Goal: Transaction & Acquisition: Purchase product/service

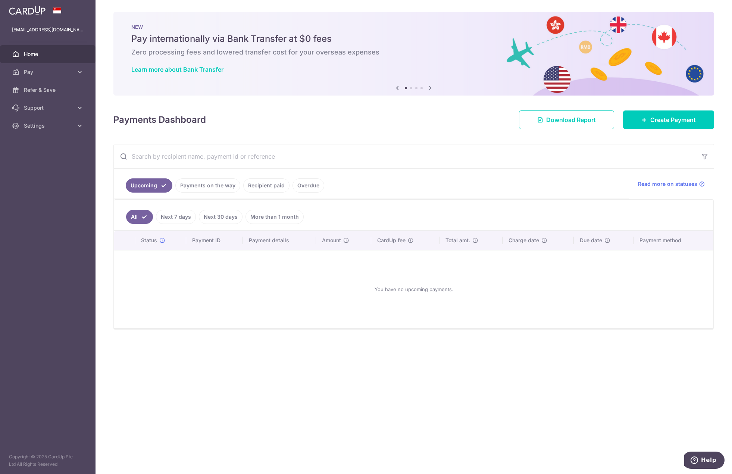
click at [445, 126] on div "Payments Dashboard Download Report Create Payment" at bounding box center [413, 118] width 600 height 22
click at [34, 70] on span "Pay" at bounding box center [48, 71] width 49 height 7
click at [656, 114] on link "Create Payment" at bounding box center [668, 119] width 91 height 19
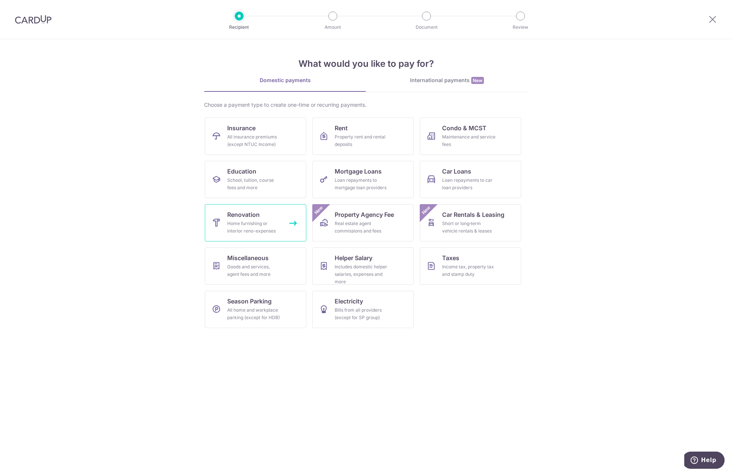
click at [254, 212] on span "Renovation" at bounding box center [243, 214] width 32 height 9
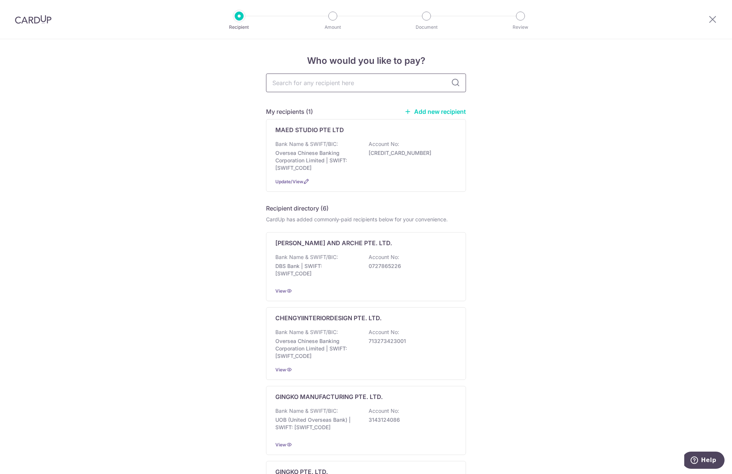
click at [323, 79] on input "text" at bounding box center [366, 82] width 200 height 19
click at [349, 85] on input "text" at bounding box center [366, 82] width 200 height 19
type input "sinyang"
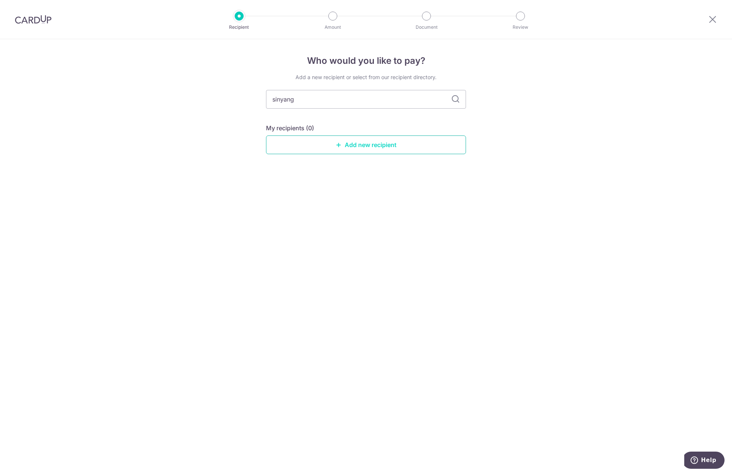
click at [367, 147] on link "Add new recipient" at bounding box center [366, 144] width 200 height 19
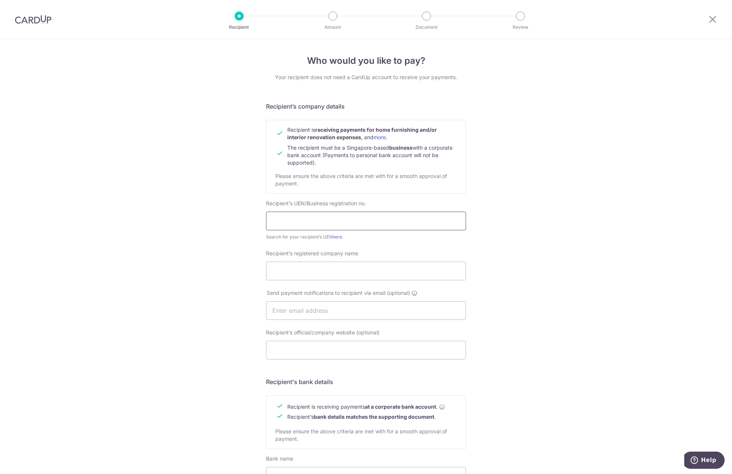
click at [358, 218] on input "text" at bounding box center [366, 220] width 200 height 19
type input "202245531M"
click at [389, 255] on div "Recipient’s registered company name" at bounding box center [366, 265] width 200 height 31
click at [374, 266] on input "Recipient’s registered company name" at bounding box center [366, 270] width 200 height 19
click at [373, 268] on input "Recipient’s registered company name" at bounding box center [366, 270] width 200 height 19
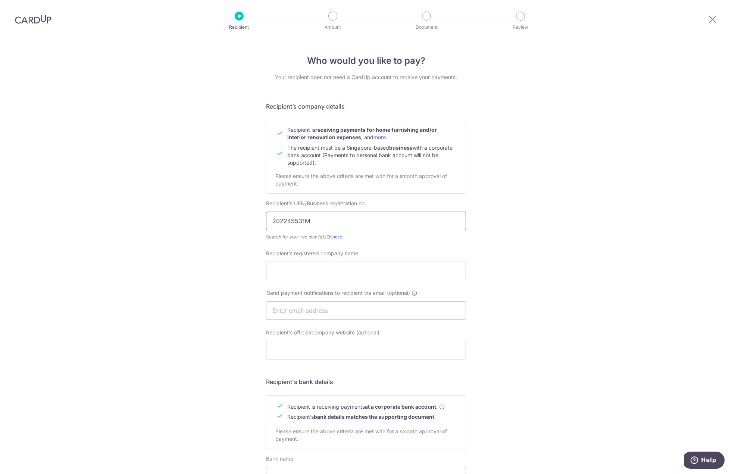
click at [379, 218] on input "202245531M" at bounding box center [366, 220] width 200 height 19
click at [390, 217] on input "202245531M" at bounding box center [366, 220] width 200 height 19
drag, startPoint x: 388, startPoint y: 219, endPoint x: 206, endPoint y: 219, distance: 182.0
click at [206, 219] on div "Who would you like to pay? Your recipient does not need a CardUp account to rec…" at bounding box center [366, 319] width 732 height 561
type input "2"
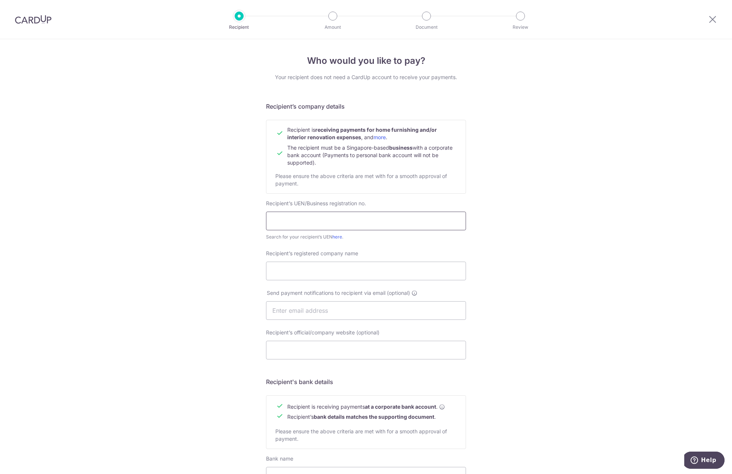
paste input "202245531M"
type input "202245531M"
click at [360, 270] on input "Recipient’s registered company name" at bounding box center [366, 270] width 200 height 19
type input "Sinyang Pte Ltd"
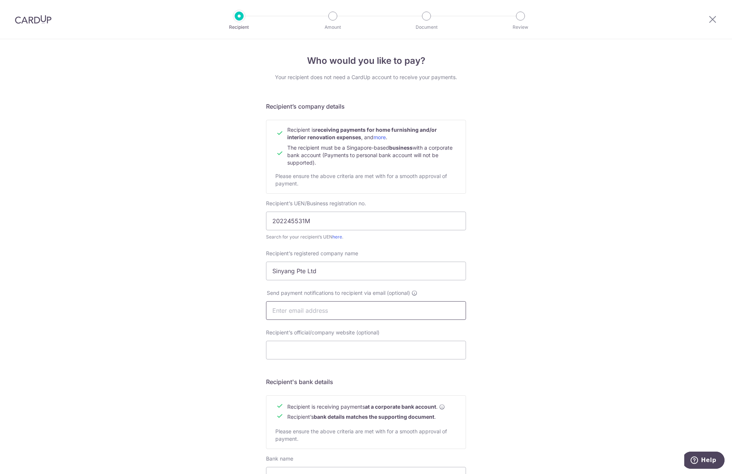
click at [336, 311] on input "text" at bounding box center [366, 310] width 200 height 19
type input "[EMAIL_ADDRESS][DOMAIN_NAME]"
click at [380, 346] on input "Recipient’s official/company website (optional)" at bounding box center [366, 350] width 200 height 19
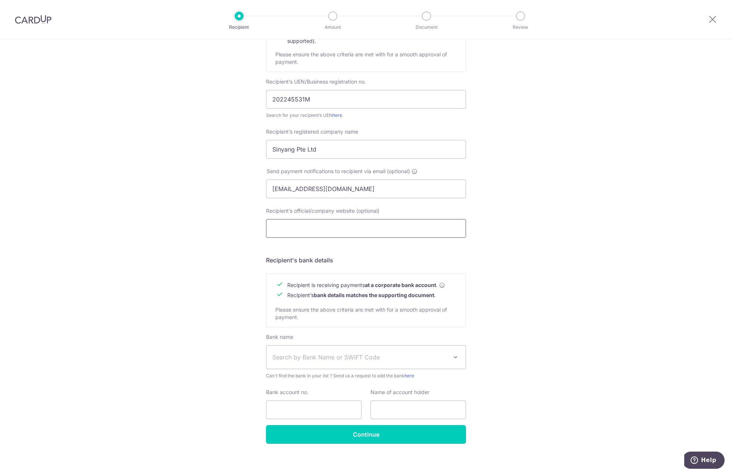
scroll to position [126, 0]
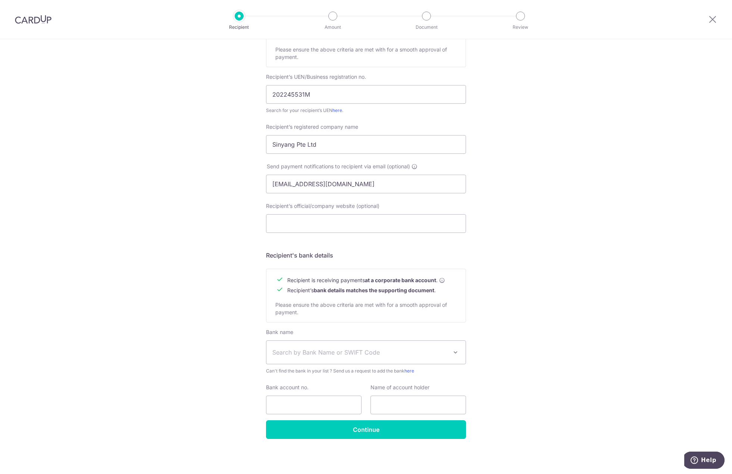
click at [510, 320] on div "Who would you like to pay? Your recipient does not need a CardUp account to rec…" at bounding box center [366, 193] width 732 height 561
click at [382, 352] on span "Search by Bank Name or SWIFT Code" at bounding box center [359, 352] width 175 height 9
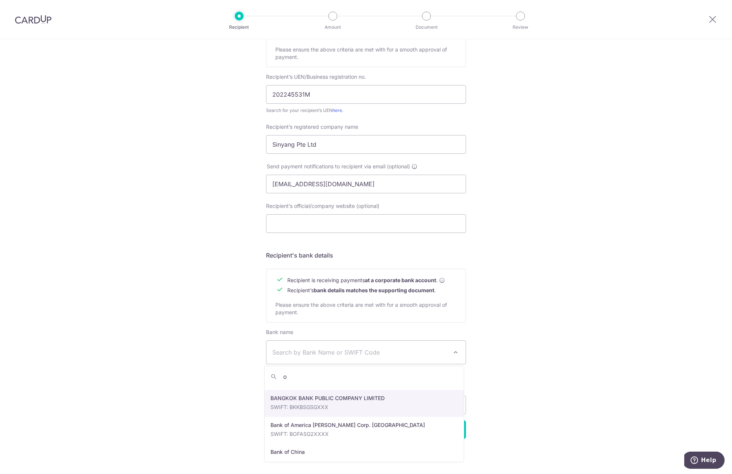
scroll to position [0, 0]
type input "overse"
select select "12"
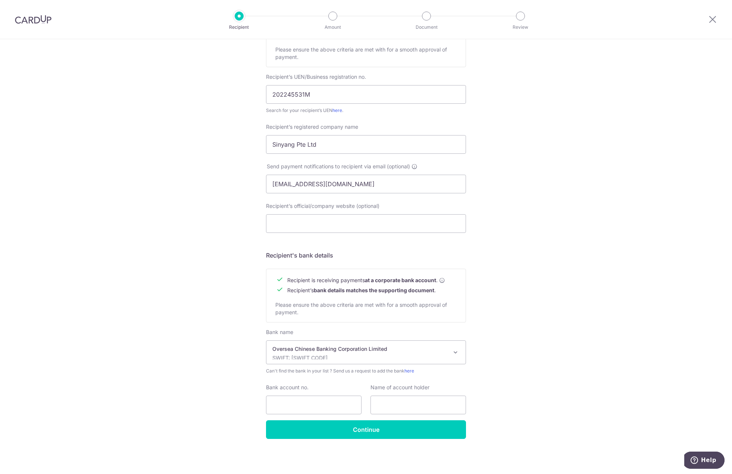
click at [488, 380] on div "Who would you like to pay? Your recipient does not need a CardUp account to rec…" at bounding box center [366, 193] width 732 height 561
click at [320, 402] on input "Bank account no." at bounding box center [313, 404] width 95 height 19
type input "595215690001"
click at [387, 406] on input "text" at bounding box center [417, 404] width 95 height 19
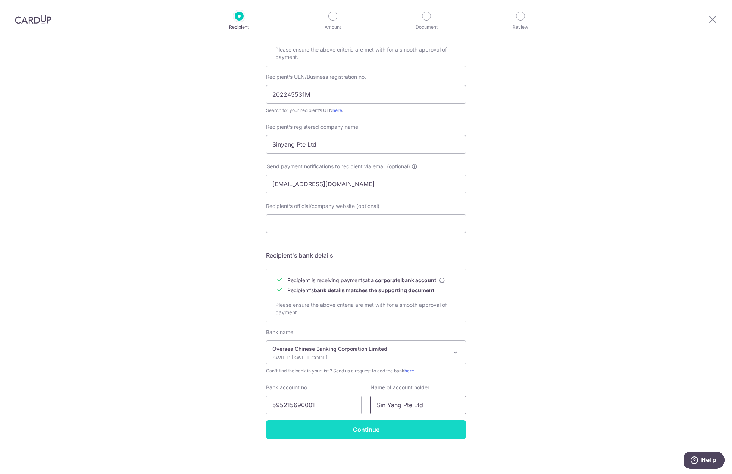
type input "Sin Yang Pte Ltd"
click at [398, 421] on input "Continue" at bounding box center [366, 429] width 200 height 19
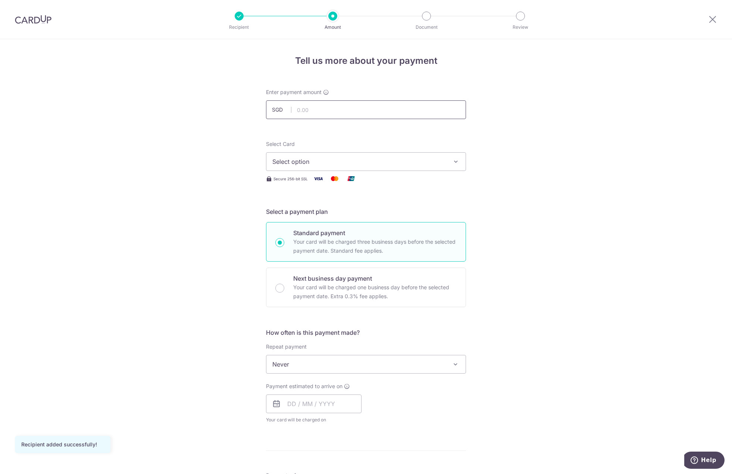
click at [383, 109] on input "text" at bounding box center [366, 109] width 200 height 19
type input "2,715.00"
drag, startPoint x: 591, startPoint y: 147, endPoint x: 585, endPoint y: 147, distance: 6.4
click at [591, 147] on div "Tell us more about your payment Enter payment amount SGD 2,715.00 2715.00 Recip…" at bounding box center [366, 401] width 732 height 725
click at [408, 322] on form "Enter payment amount SGD 2,715.00 2715.00 Recipient added successfully! Select …" at bounding box center [366, 408] width 200 height 640
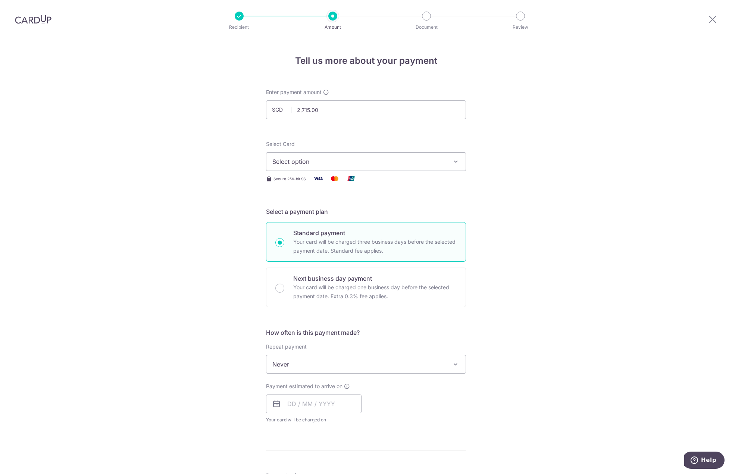
click at [517, 313] on div "Tell us more about your payment Enter payment amount SGD 2,715.00 2715.00 Recip…" at bounding box center [366, 401] width 732 height 725
click at [363, 361] on span "Never" at bounding box center [365, 364] width 199 height 18
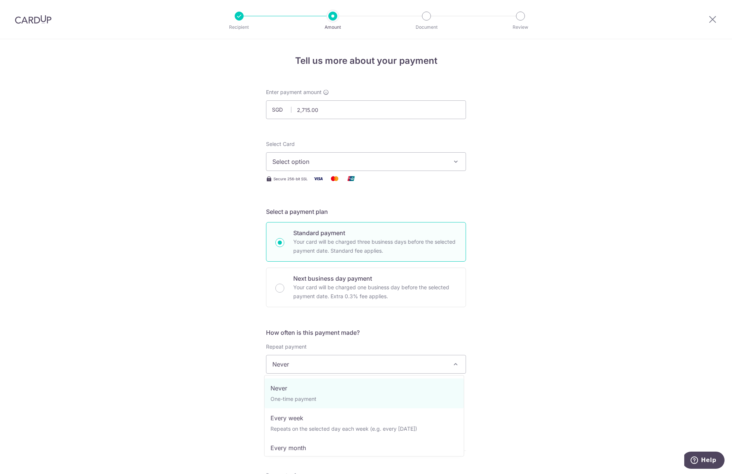
click at [565, 340] on div "Tell us more about your payment Enter payment amount SGD 2,715.00 2715.00 Recip…" at bounding box center [366, 401] width 732 height 725
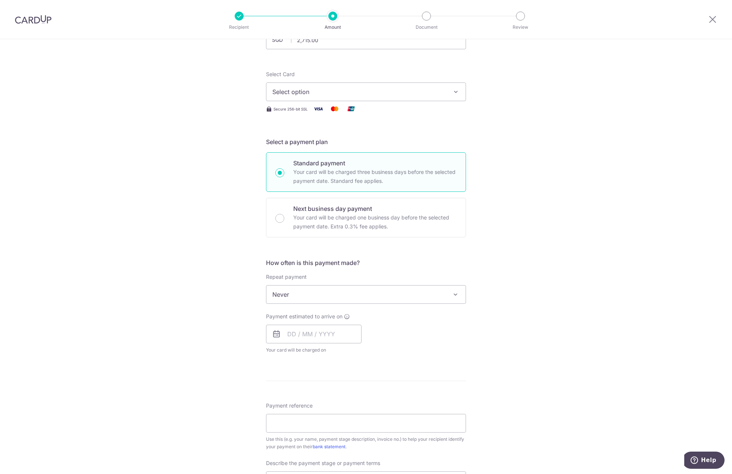
scroll to position [75, 0]
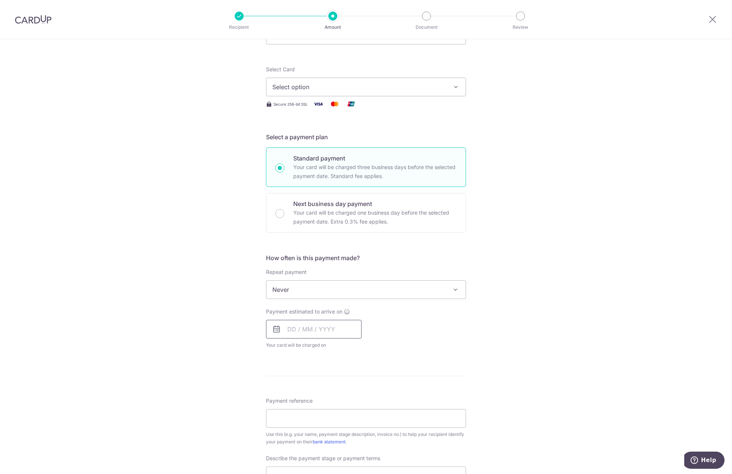
click at [326, 329] on input "text" at bounding box center [313, 329] width 95 height 19
click at [354, 396] on link "10" at bounding box center [356, 397] width 12 height 12
type input "[DATE]"
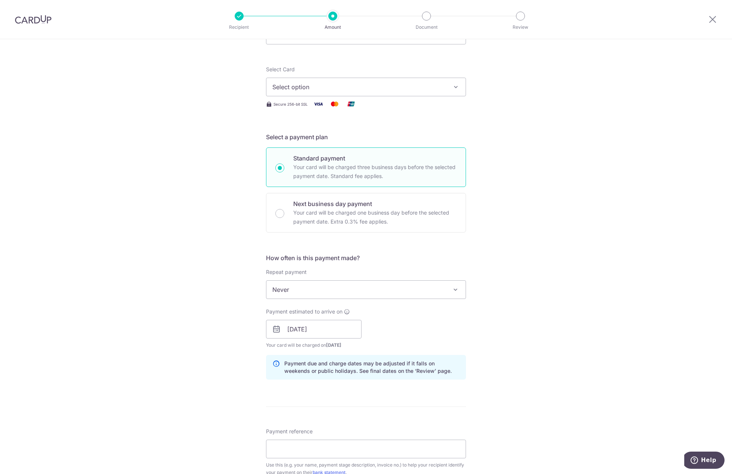
click at [534, 329] on div "Tell us more about your payment Enter payment amount SGD 2,715.00 2715.00 Recip…" at bounding box center [366, 342] width 732 height 755
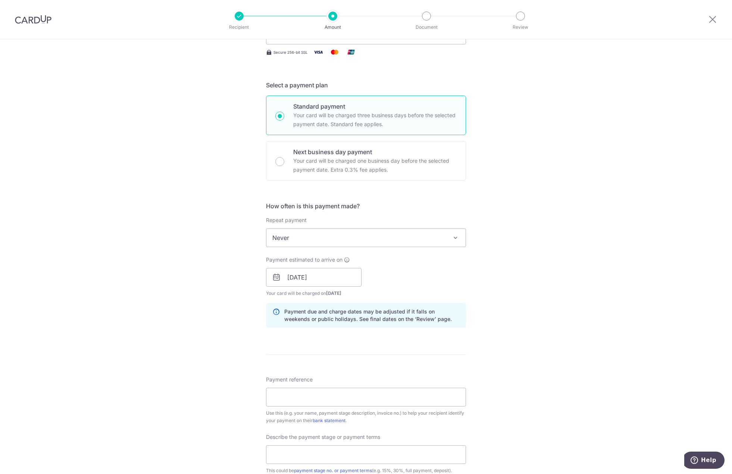
scroll to position [37, 0]
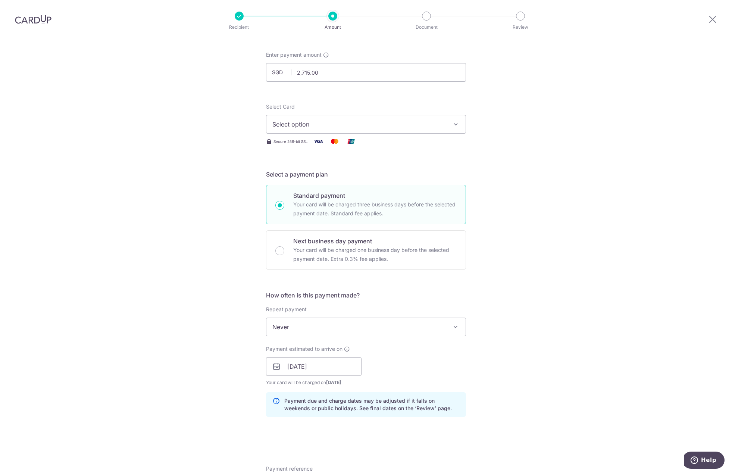
click at [355, 122] on span "Select option" at bounding box center [359, 124] width 174 height 9
click at [324, 176] on span "**** 3086" at bounding box center [365, 177] width 187 height 9
click at [520, 177] on div "Tell us more about your payment Enter payment amount SGD 2,715.00 2715.00 Recip…" at bounding box center [366, 379] width 732 height 755
click at [554, 189] on div "Tell us more about your payment Enter payment amount SGD 2,715.00 2715.00 Recip…" at bounding box center [366, 379] width 732 height 755
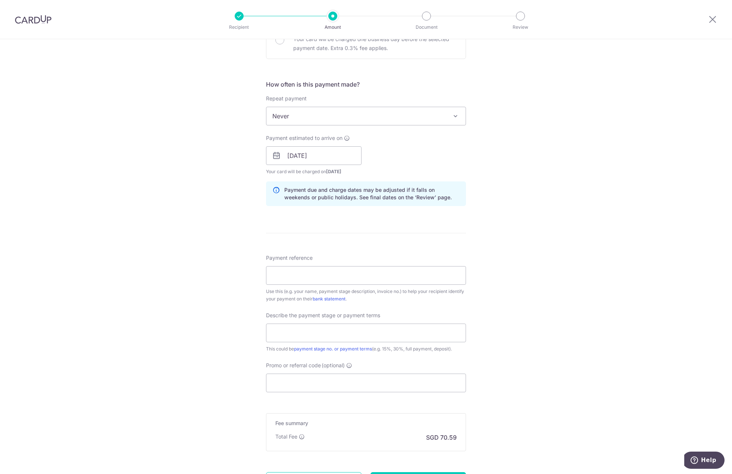
scroll to position [261, 0]
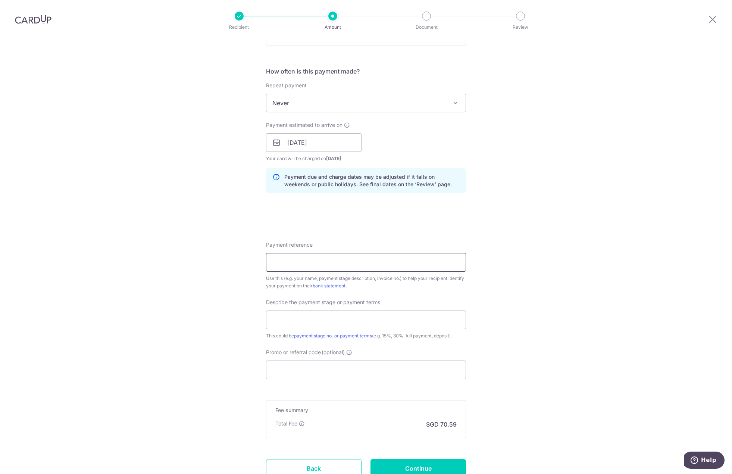
click at [411, 264] on input "Payment reference" at bounding box center [366, 262] width 200 height 19
type input "28 Bayshore Rd #07-05"
click at [371, 319] on input "text" at bounding box center [366, 319] width 200 height 19
click at [295, 317] on input "Remainder (after initial deposit)" at bounding box center [366, 319] width 200 height 19
type input "Remainder (after initial deposit)"
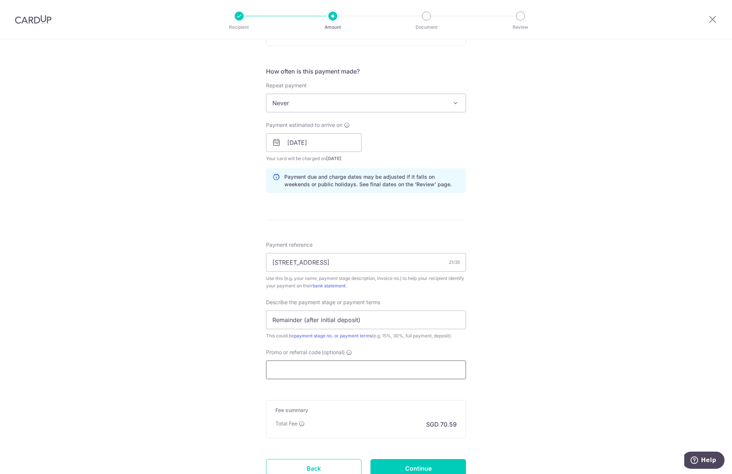
click at [341, 366] on input "Promo or referral code (optional)" at bounding box center [366, 369] width 200 height 19
paste input "RENO25ONE"
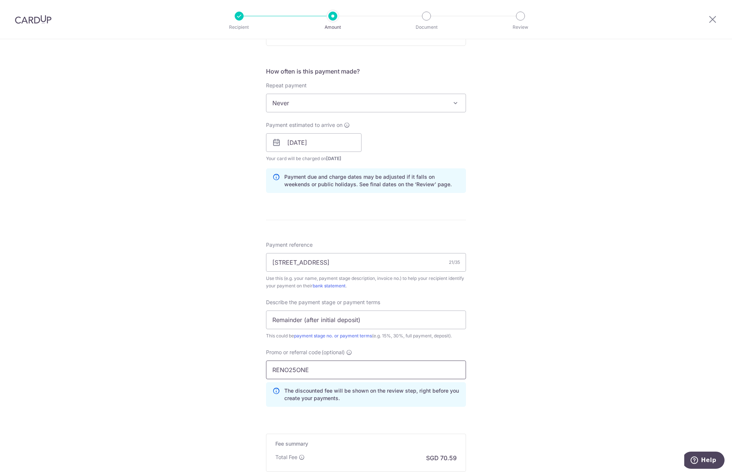
type input "RENO25ONE"
click at [536, 361] on div "Tell us more about your payment Enter payment amount SGD 2,715.00 2715.00 Recip…" at bounding box center [366, 172] width 732 height 789
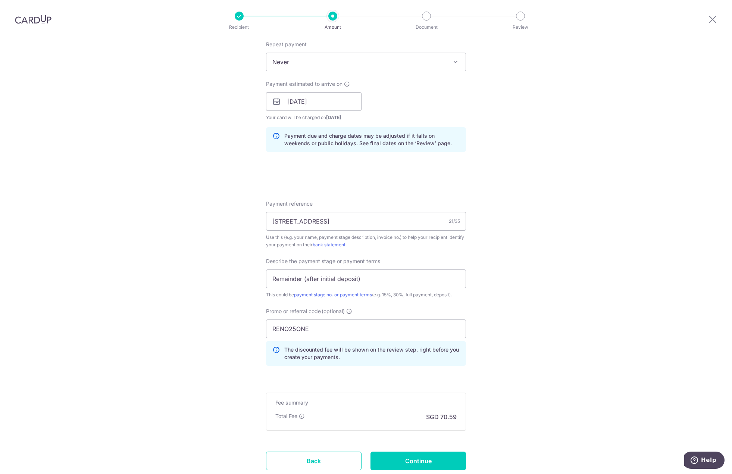
scroll to position [354, 0]
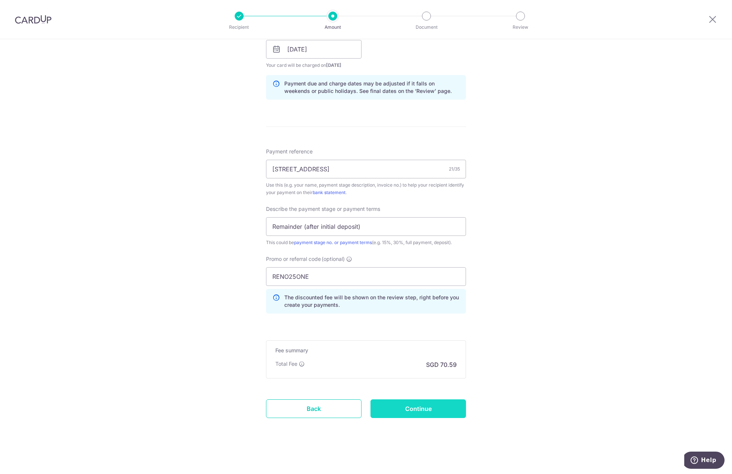
click at [427, 408] on input "Continue" at bounding box center [417, 408] width 95 height 19
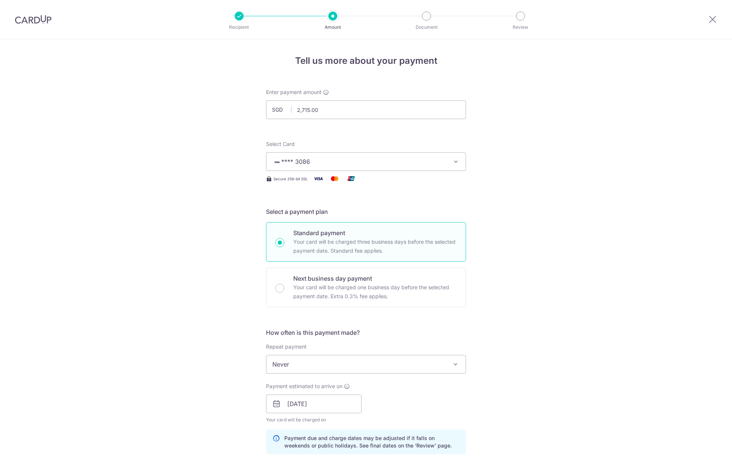
scroll to position [365, 0]
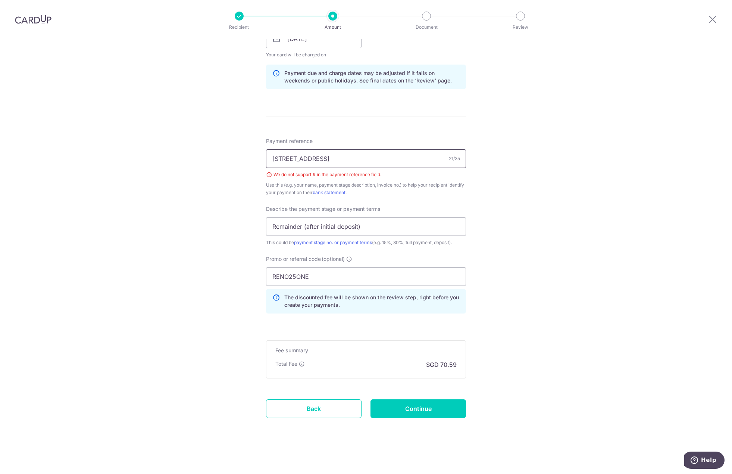
click at [321, 160] on input "28 Bayshore Rd #07-05" at bounding box center [366, 158] width 200 height 19
click at [320, 156] on input "28 Bayshore Rd unit 07-05" at bounding box center [366, 158] width 200 height 19
type input "28 Bayshore Rd, 07-05"
click at [439, 406] on input "Continue" at bounding box center [417, 408] width 95 height 19
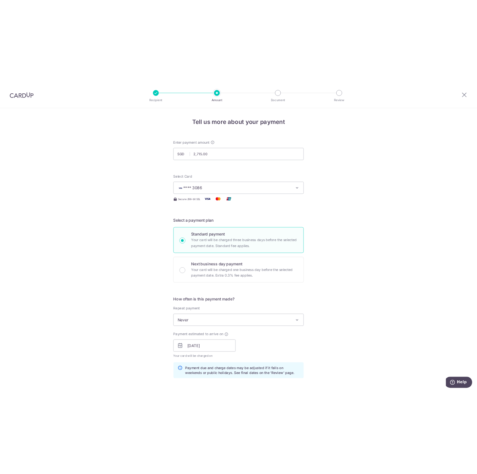
scroll to position [365, 0]
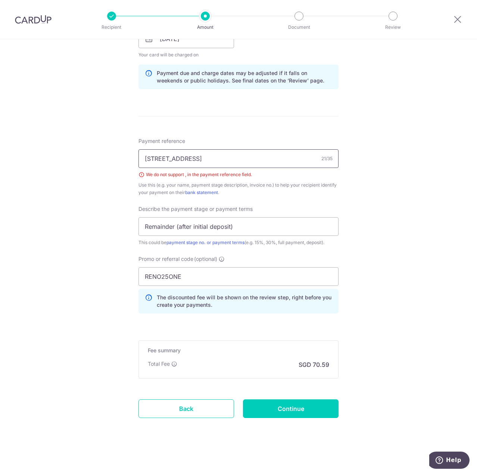
click at [181, 155] on input "28 Bayshore Rd, 07-05" at bounding box center [238, 158] width 200 height 19
click at [189, 159] on input "28 Bayshore Rd, 07-05" at bounding box center [238, 158] width 200 height 19
type input "[STREET_ADDRESS]"
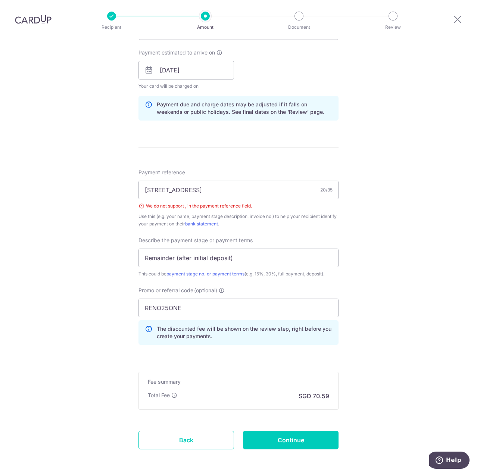
scroll to position [336, 0]
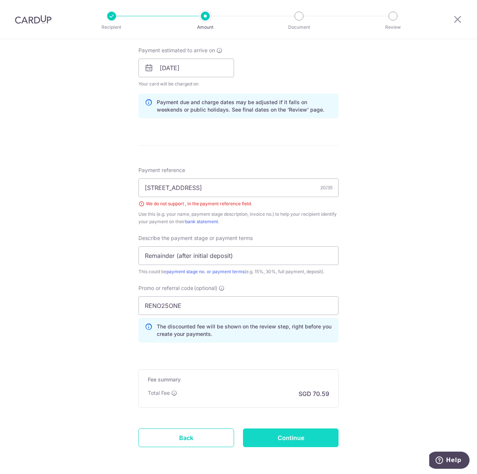
click at [318, 436] on input "Continue" at bounding box center [290, 437] width 95 height 19
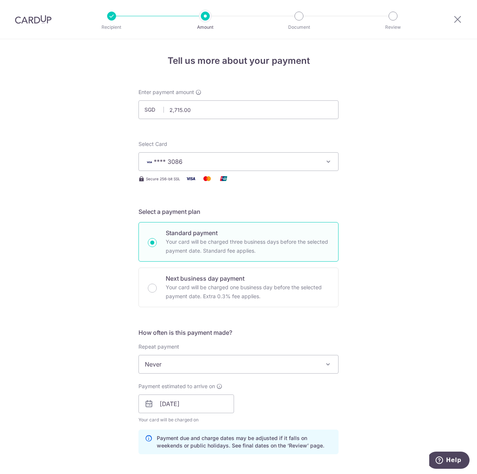
scroll to position [365, 0]
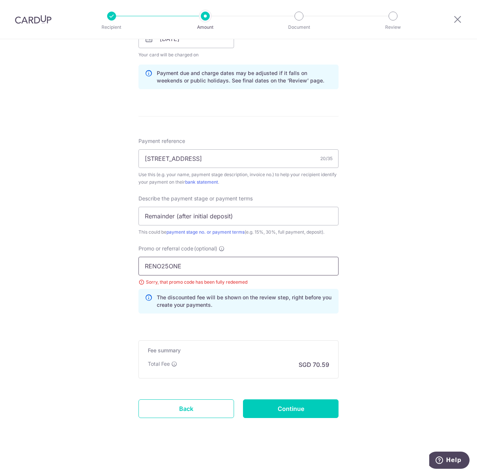
click at [247, 259] on input "RENO25ONE" at bounding box center [238, 266] width 200 height 19
click at [270, 261] on input "RENO25ONE" at bounding box center [238, 266] width 200 height 19
drag, startPoint x: 211, startPoint y: 271, endPoint x: 0, endPoint y: 269, distance: 211.1
click at [0, 269] on html "Recipient Amount Document Review Tell us more about your payment Enter payment …" at bounding box center [238, 237] width 477 height 474
type input "OFF225"
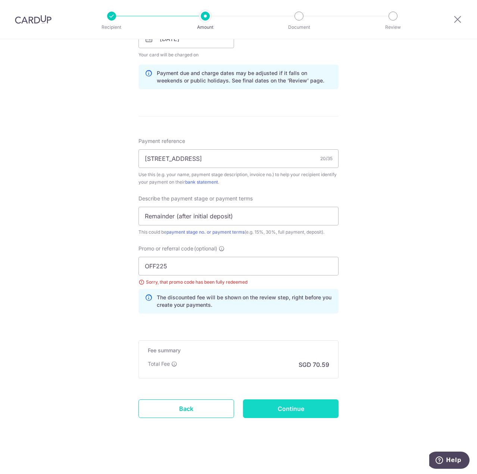
click at [313, 407] on input "Continue" at bounding box center [290, 408] width 95 height 19
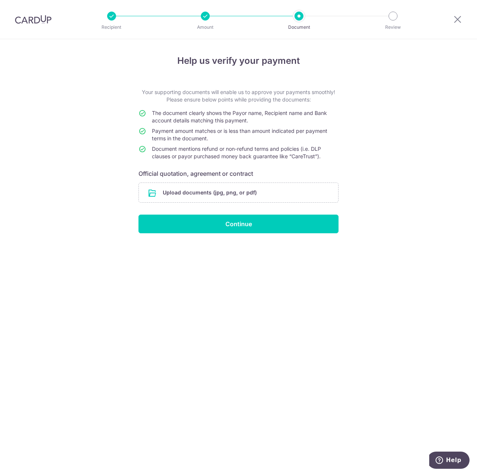
drag, startPoint x: 388, startPoint y: 184, endPoint x: 335, endPoint y: 181, distance: 53.4
click at [388, 184] on div "Help us verify your payment Your supporting documents will enable us to approve…" at bounding box center [238, 256] width 477 height 435
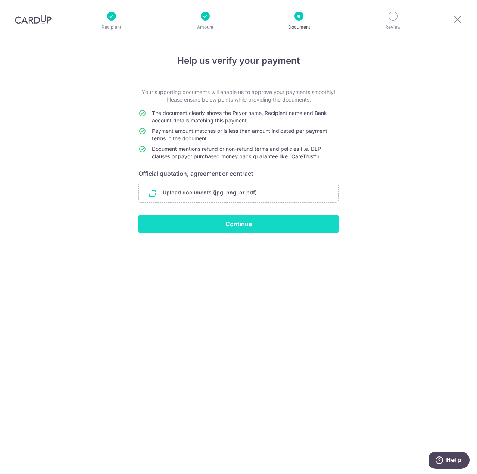
click at [254, 222] on input "Continue" at bounding box center [238, 223] width 200 height 19
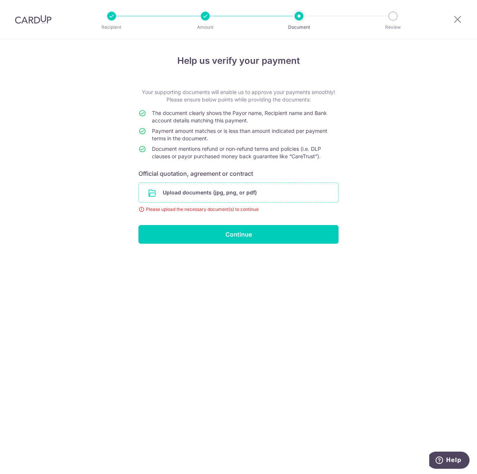
click at [239, 195] on input "file" at bounding box center [238, 192] width 199 height 19
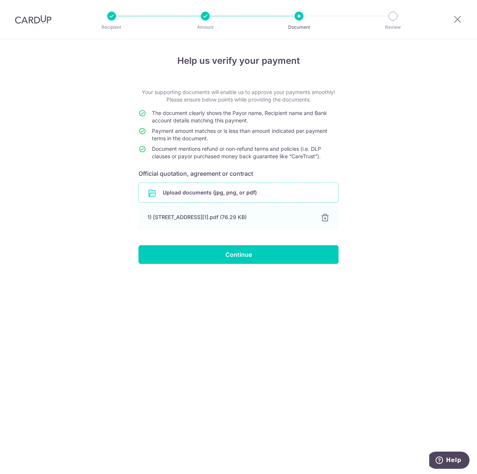
click at [361, 179] on div "Help us verify your payment Your supporting documents will enable us to approve…" at bounding box center [238, 256] width 477 height 435
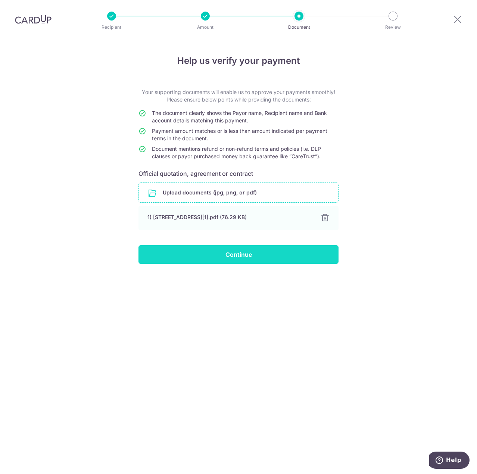
click at [269, 255] on input "Continue" at bounding box center [238, 254] width 200 height 19
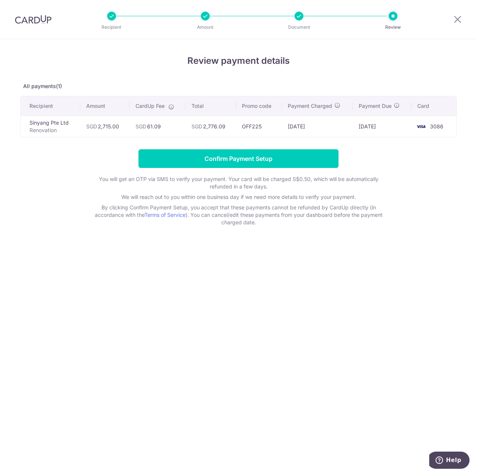
click at [261, 126] on td "OFF225" at bounding box center [259, 126] width 46 height 21
click at [281, 123] on td "OFF225" at bounding box center [259, 126] width 46 height 21
click at [338, 123] on td "07/10/2025" at bounding box center [317, 126] width 71 height 21
drag, startPoint x: 225, startPoint y: 126, endPoint x: 191, endPoint y: 127, distance: 34.7
click at [191, 127] on td "SGD 2,776.09" at bounding box center [210, 126] width 51 height 21
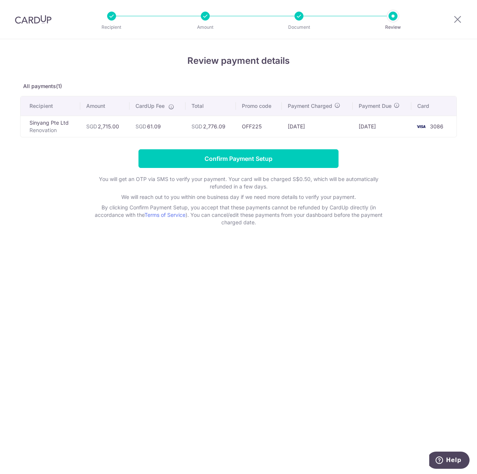
click at [210, 127] on td "SGD 2,776.09" at bounding box center [210, 126] width 51 height 21
drag, startPoint x: 205, startPoint y: 126, endPoint x: 227, endPoint y: 127, distance: 21.6
click at [227, 127] on td "SGD 2,776.09" at bounding box center [210, 126] width 51 height 21
copy td "2,776.09"
click at [417, 155] on form "Confirm Payment Setup You will get an OTP via SMS to verify your payment. Your …" at bounding box center [238, 187] width 436 height 77
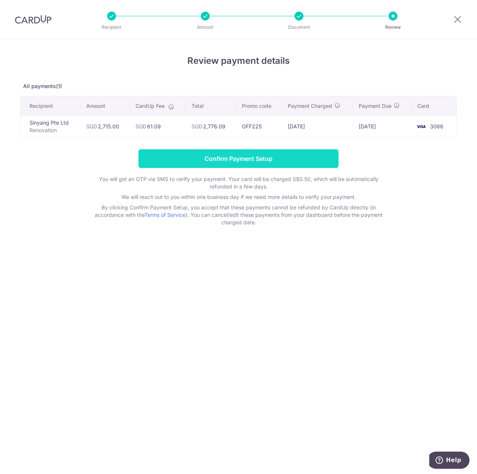
click at [299, 156] on input "Confirm Payment Setup" at bounding box center [238, 158] width 200 height 19
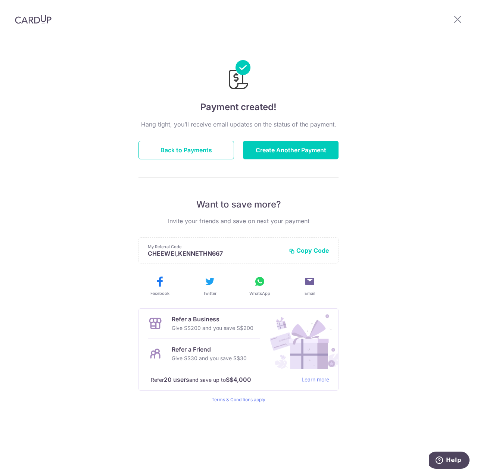
click at [421, 164] on div "Payment created! Hang tight, you’ll receive email updates on the status of the …" at bounding box center [238, 256] width 477 height 435
click at [217, 152] on button "Back to Payments" at bounding box center [185, 150] width 95 height 19
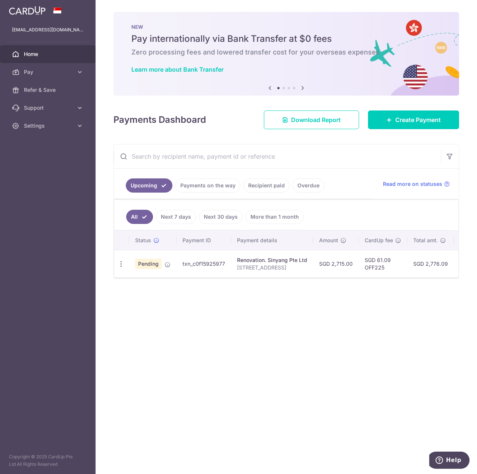
click at [344, 314] on div "× Pause Schedule Pause all future payments in this series Pause just this one p…" at bounding box center [285, 237] width 381 height 474
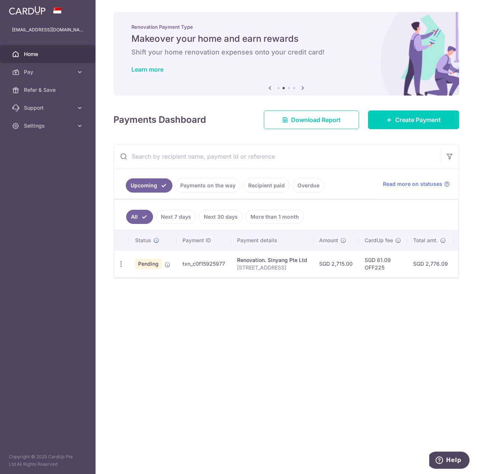
click at [310, 320] on div "× Pause Schedule Pause all future payments in this series Pause just this one p…" at bounding box center [285, 237] width 381 height 474
click at [413, 341] on div "× Pause Schedule Pause all future payments in this series Pause just this one p…" at bounding box center [285, 237] width 381 height 474
click at [384, 342] on div "× Pause Schedule Pause all future payments in this series Pause just this one p…" at bounding box center [285, 237] width 381 height 474
